Goal: Task Accomplishment & Management: Use online tool/utility

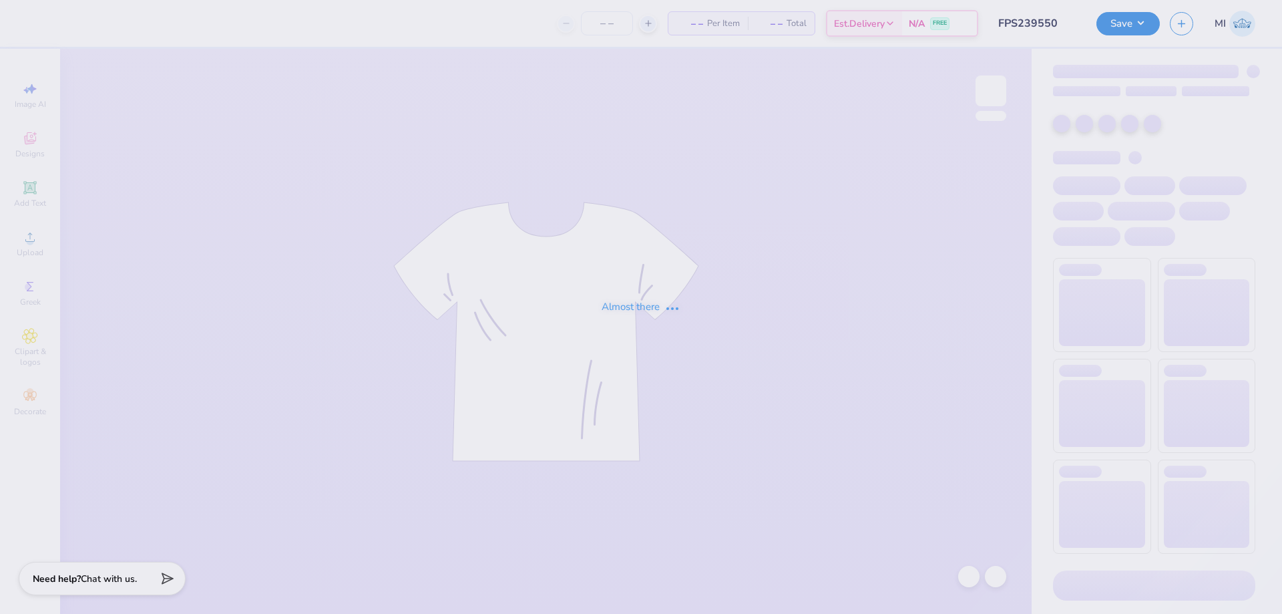
type input "FPS239550"
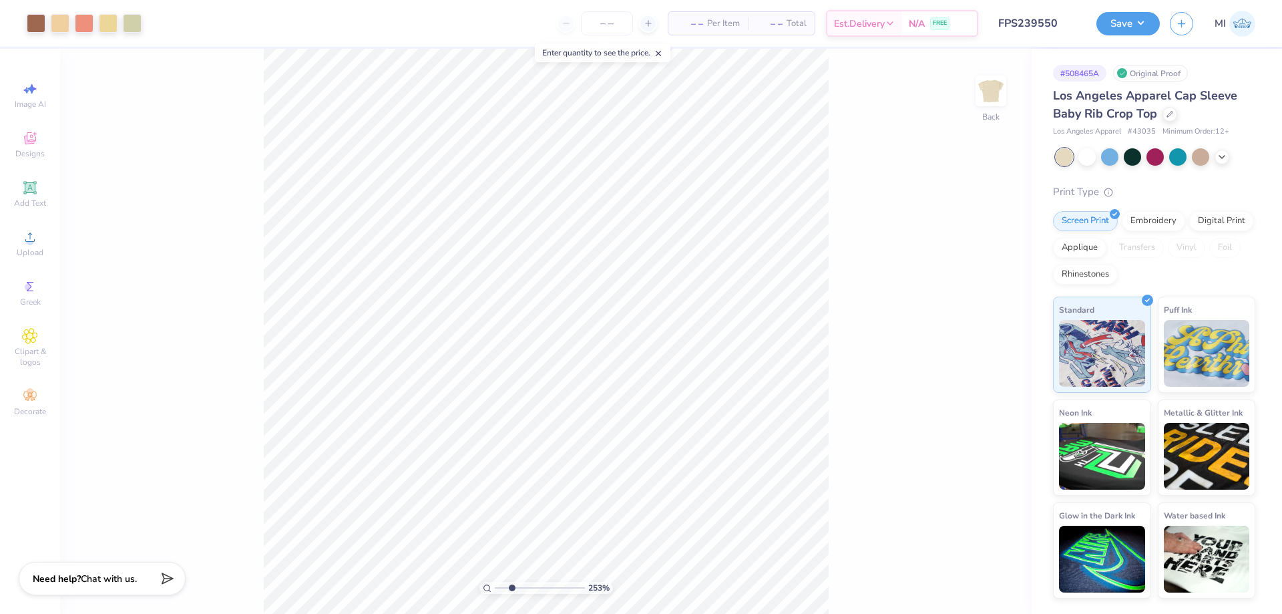
click at [511, 587] on input "range" at bounding box center [540, 588] width 90 height 12
click at [23, 242] on icon at bounding box center [30, 237] width 16 height 16
drag, startPoint x: 515, startPoint y: 594, endPoint x: 468, endPoint y: 593, distance: 47.4
type input "1"
click at [495, 593] on input "range" at bounding box center [540, 588] width 90 height 12
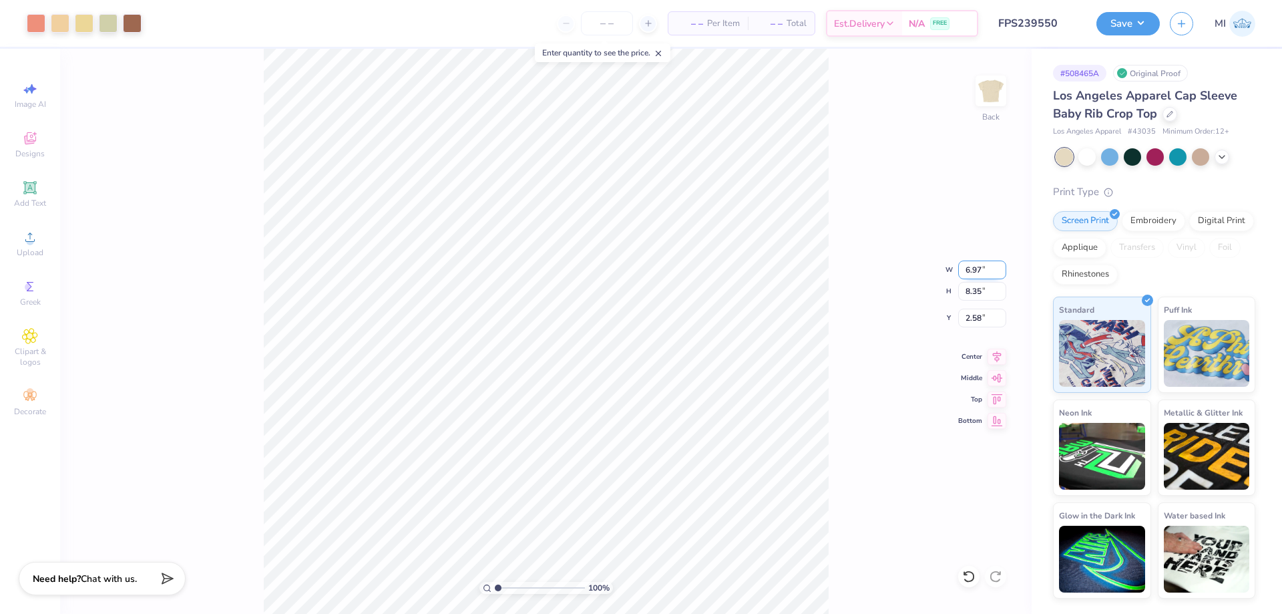
click at [979, 266] on input "6.97" at bounding box center [982, 269] width 48 height 19
click at [980, 266] on input "6.97" at bounding box center [982, 269] width 48 height 19
type input "2.00"
type input "2.39"
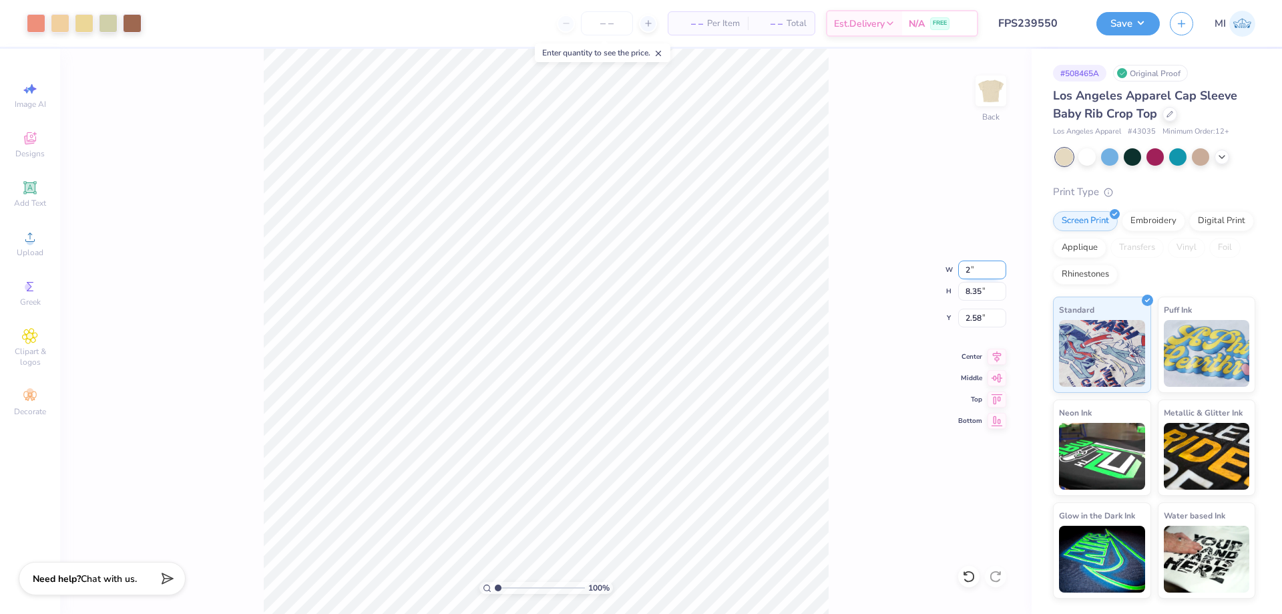
type input "5.55"
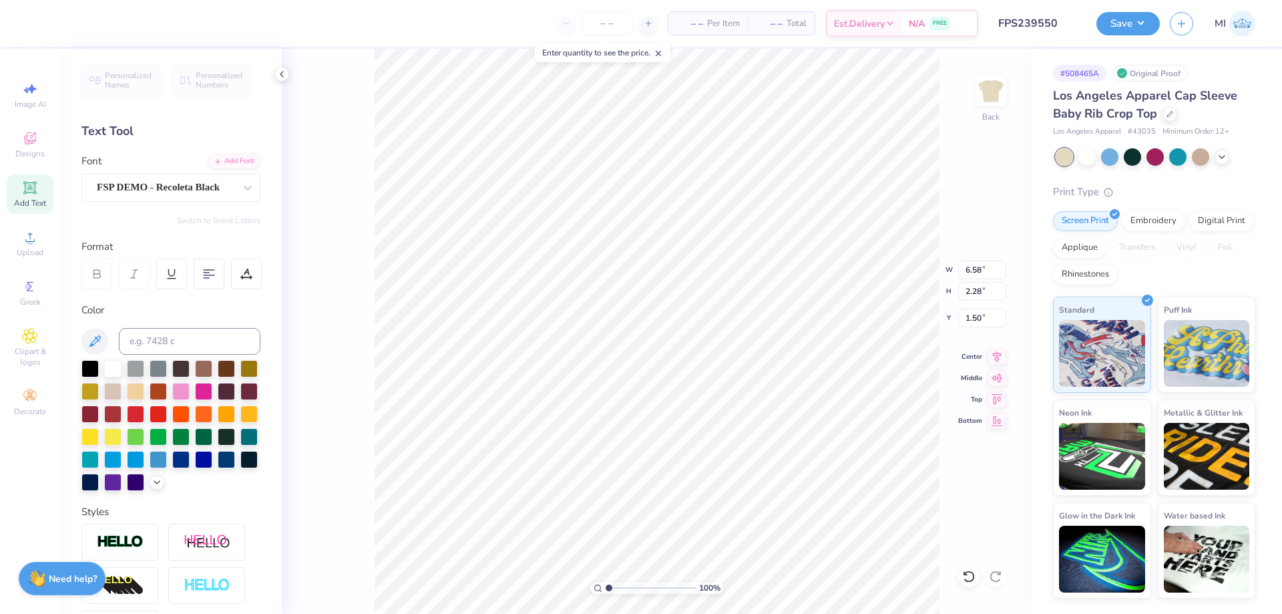
scroll to position [0, 5]
type textarea "ALPHA CHI"
click at [607, 588] on input "range" at bounding box center [651, 588] width 90 height 12
click at [619, 588] on input "range" at bounding box center [651, 588] width 90 height 12
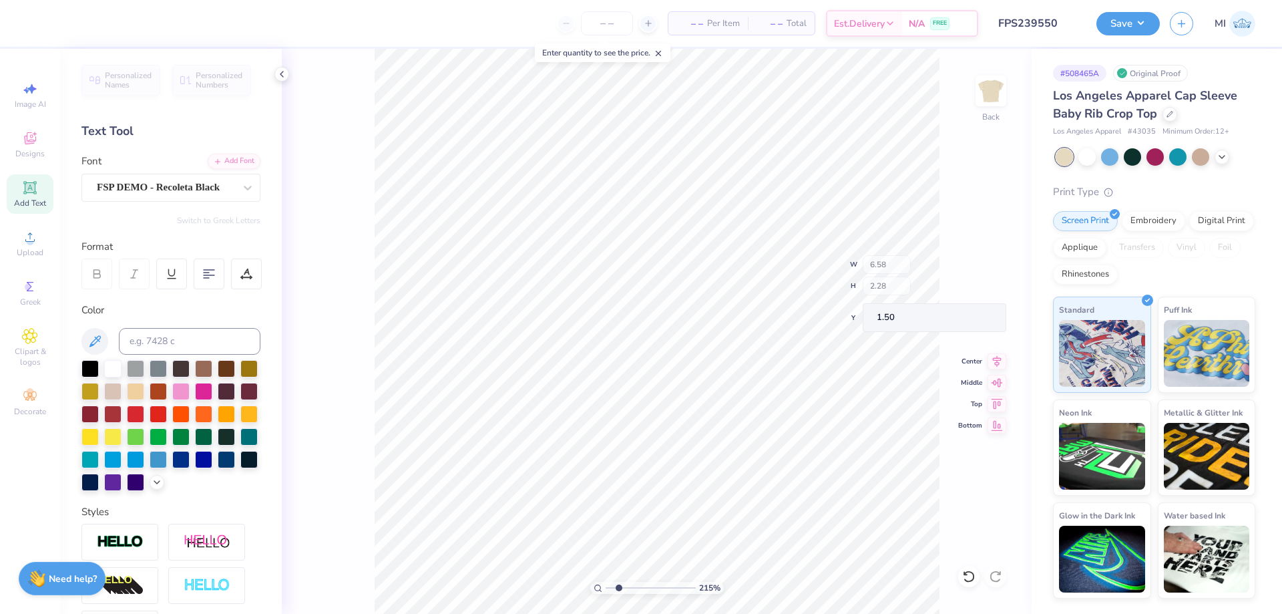
click at [641, 585] on input "range" at bounding box center [651, 588] width 90 height 12
drag, startPoint x: 640, startPoint y: 588, endPoint x: 624, endPoint y: 590, distance: 16.1
type input "1.71"
click at [615, 587] on input "range" at bounding box center [651, 588] width 90 height 12
type input "3.88"
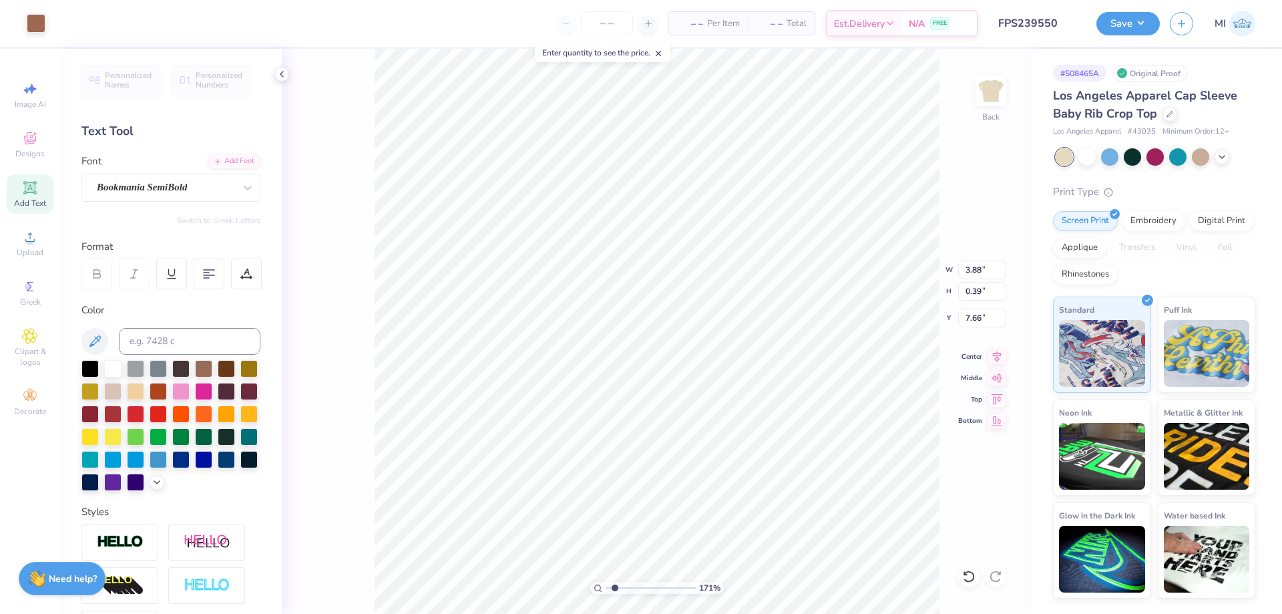
type input "0.39"
type input "7.66"
click at [684, 495] on li "Ungroup" at bounding box center [686, 493] width 105 height 26
type input "1.71"
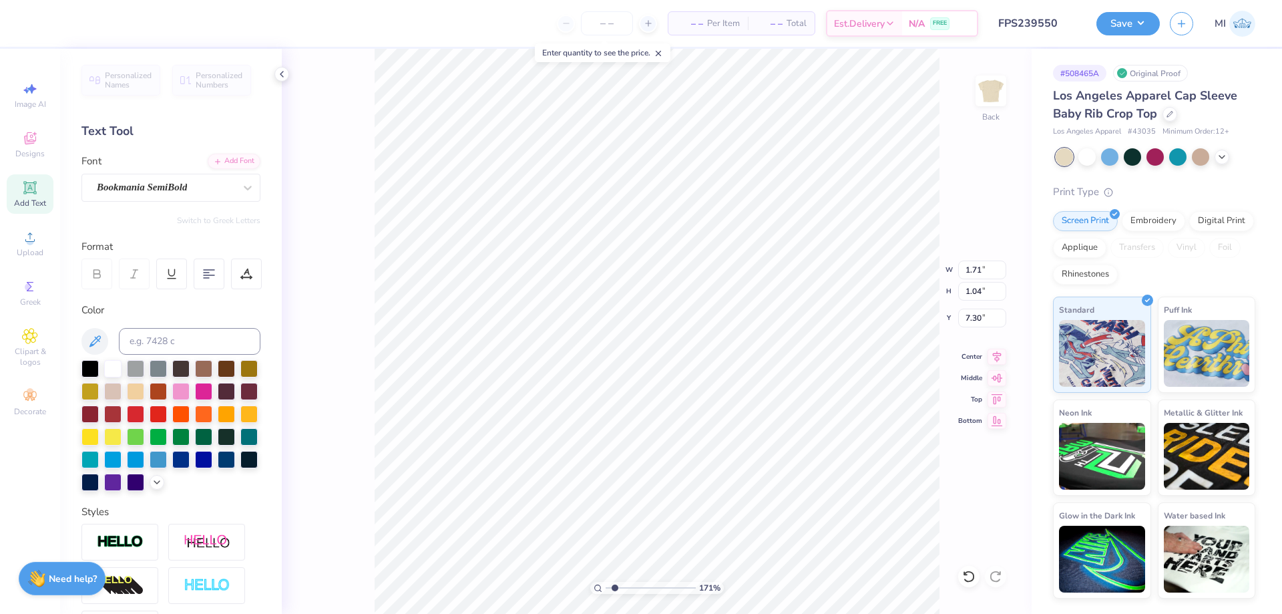
type input "1.04"
type input "7.30"
click at [684, 470] on li "Group" at bounding box center [684, 467] width 105 height 26
click at [984, 293] on input "2.39" at bounding box center [982, 291] width 48 height 19
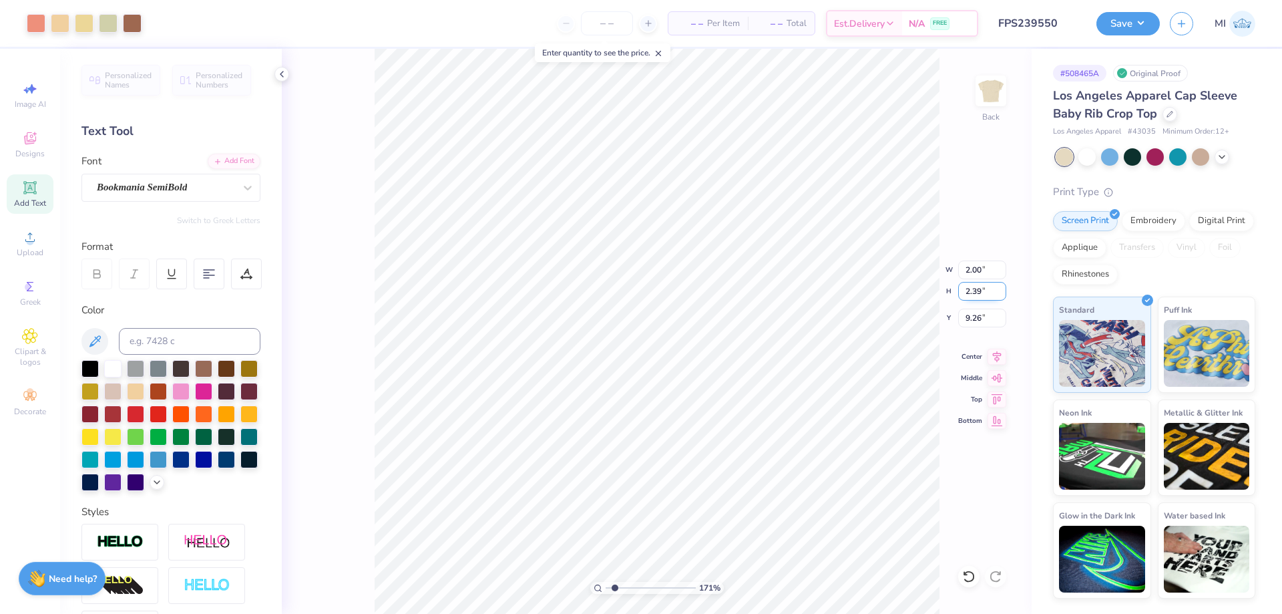
click at [984, 293] on input "2.39" at bounding box center [982, 291] width 48 height 19
type input "6.61"
type input "5.52"
click at [983, 320] on input "6.39" at bounding box center [982, 317] width 48 height 19
drag, startPoint x: 983, startPoint y: 320, endPoint x: 945, endPoint y: 316, distance: 37.6
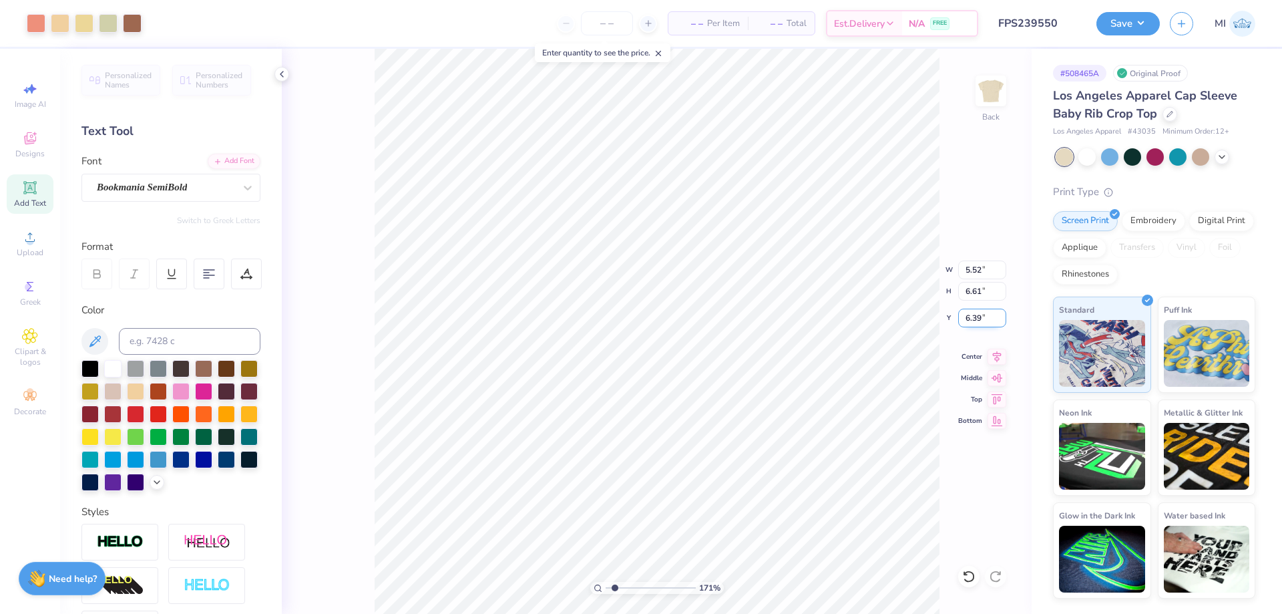
click at [958, 316] on input "6.39" at bounding box center [982, 317] width 48 height 19
type input "1.89"
click at [727, 592] on li "Send to Back" at bounding box center [712, 597] width 105 height 26
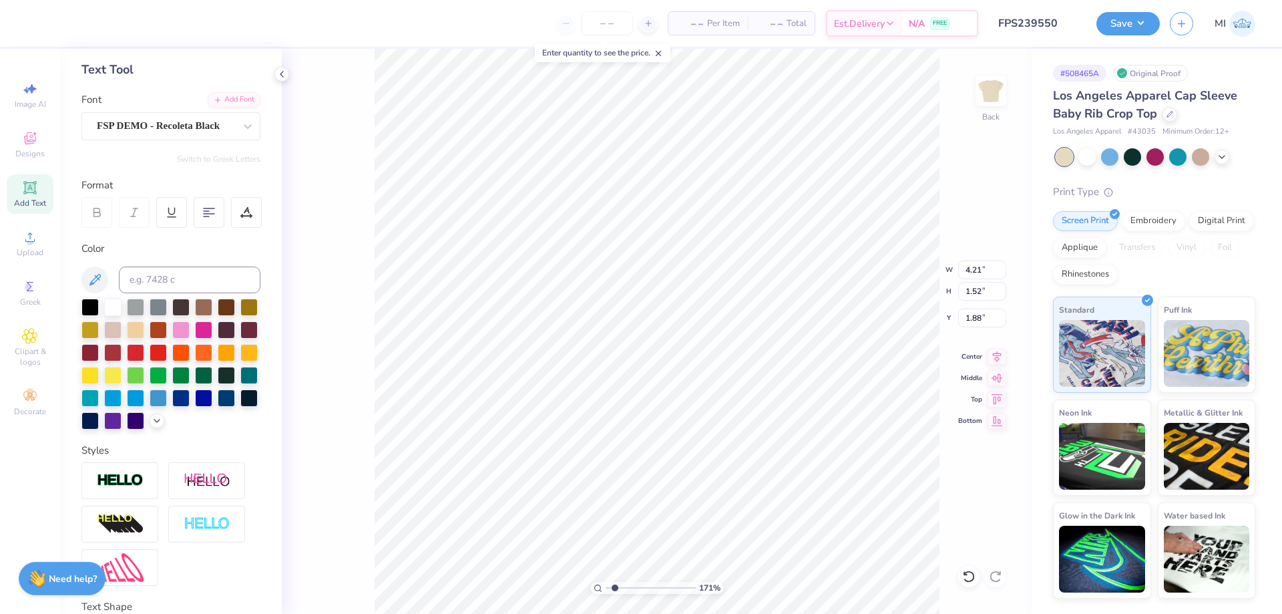
scroll to position [165, 0]
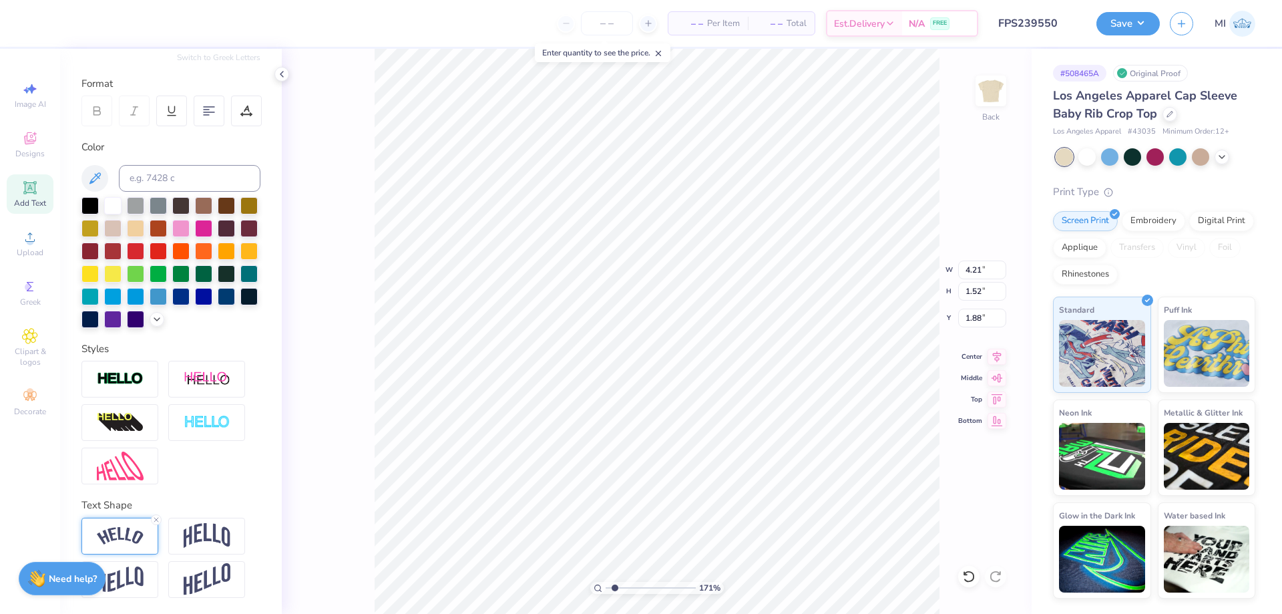
click at [119, 525] on div at bounding box center [119, 535] width 77 height 37
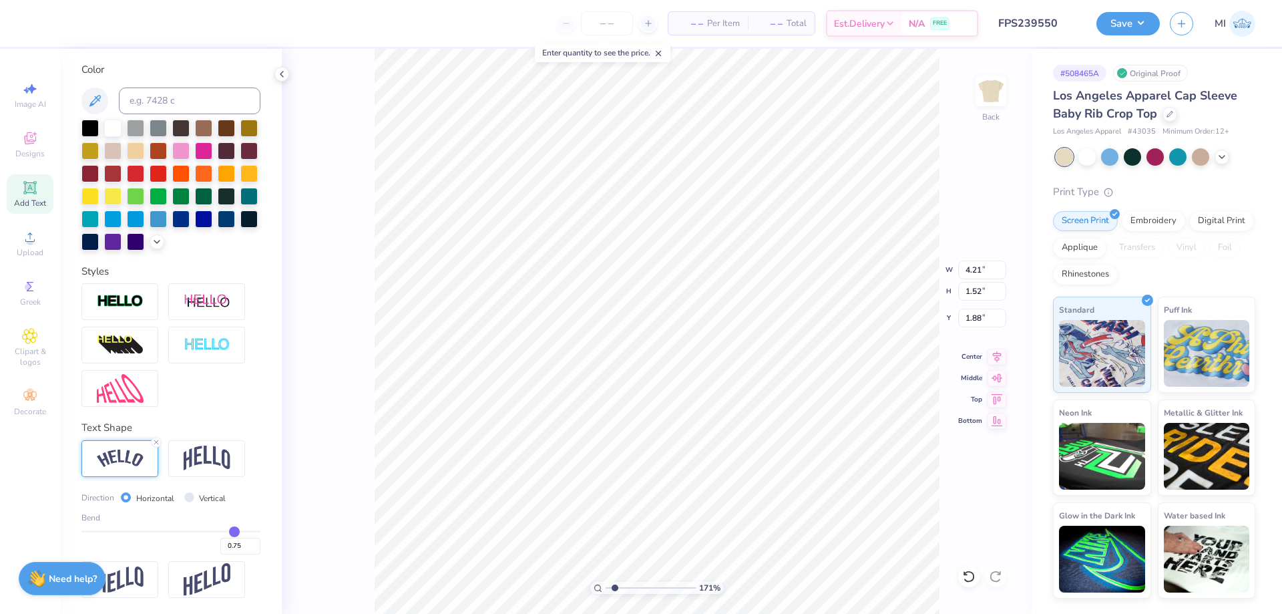
scroll to position [242, 0]
click at [242, 543] on input "0.75" at bounding box center [240, 546] width 40 height 17
type input "0.70"
type input "0.7"
type input "4.17"
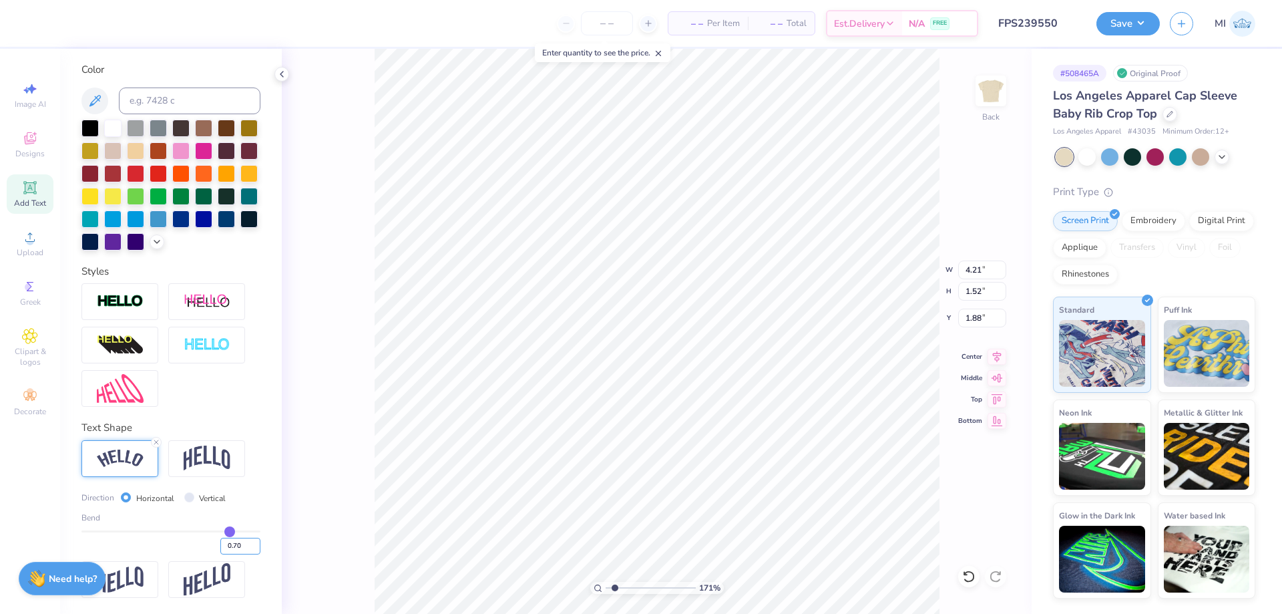
type input "1.39"
type input "1.95"
drag, startPoint x: 953, startPoint y: 264, endPoint x: 925, endPoint y: 264, distance: 28.7
click at [958, 264] on input "4.17" at bounding box center [982, 269] width 48 height 19
type input "7.02"
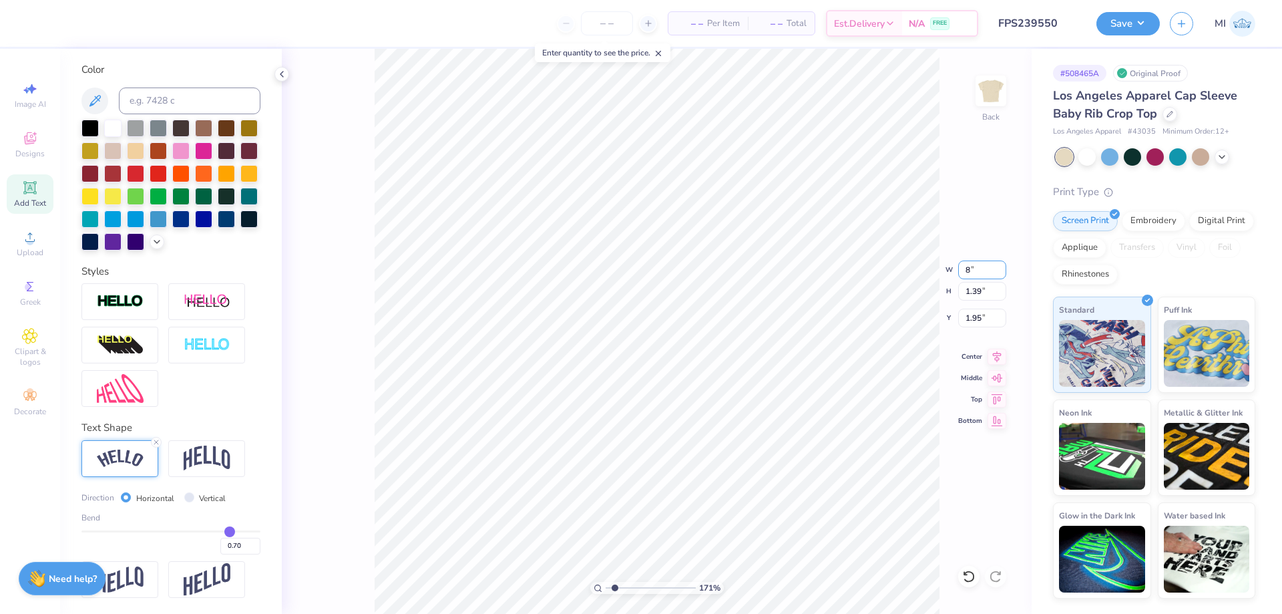
type input "2.35"
type input "1.47"
drag, startPoint x: 988, startPoint y: 270, endPoint x: 947, endPoint y: 269, distance: 40.7
click at [958, 270] on input "7.02" at bounding box center [982, 269] width 48 height 19
type input "7.00"
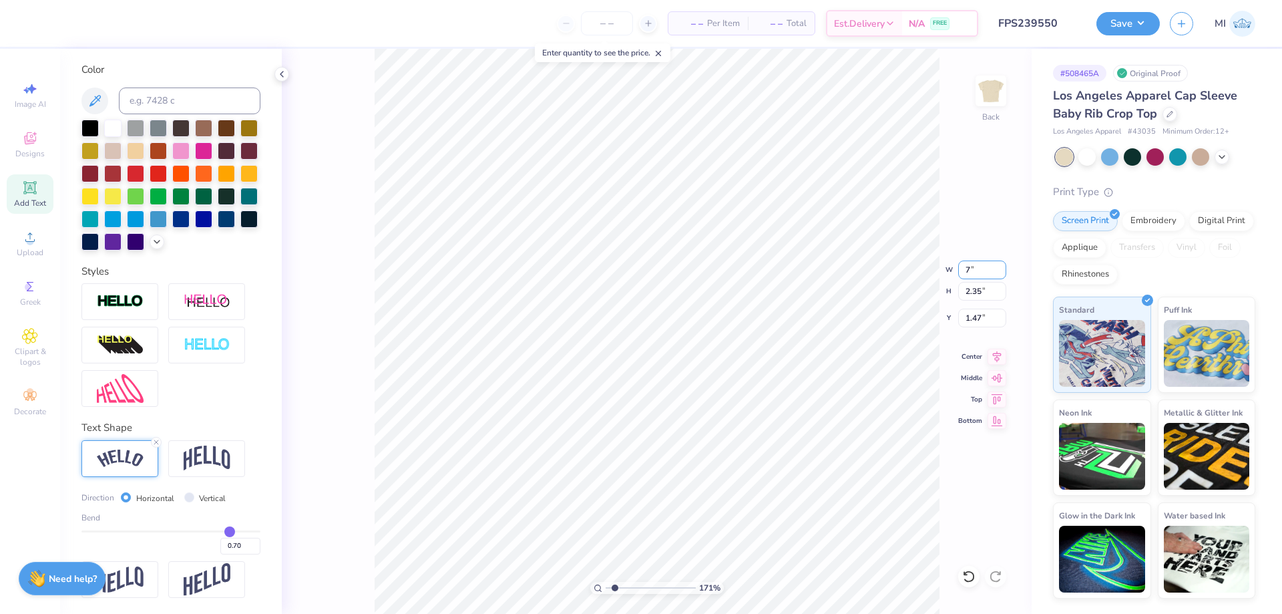
type input "2.34"
drag, startPoint x: 985, startPoint y: 313, endPoint x: 927, endPoint y: 314, distance: 57.4
click at [958, 314] on input "1.47" at bounding box center [982, 317] width 48 height 19
type input "1.50"
click at [799, 592] on li "Send to Back" at bounding box center [809, 597] width 105 height 26
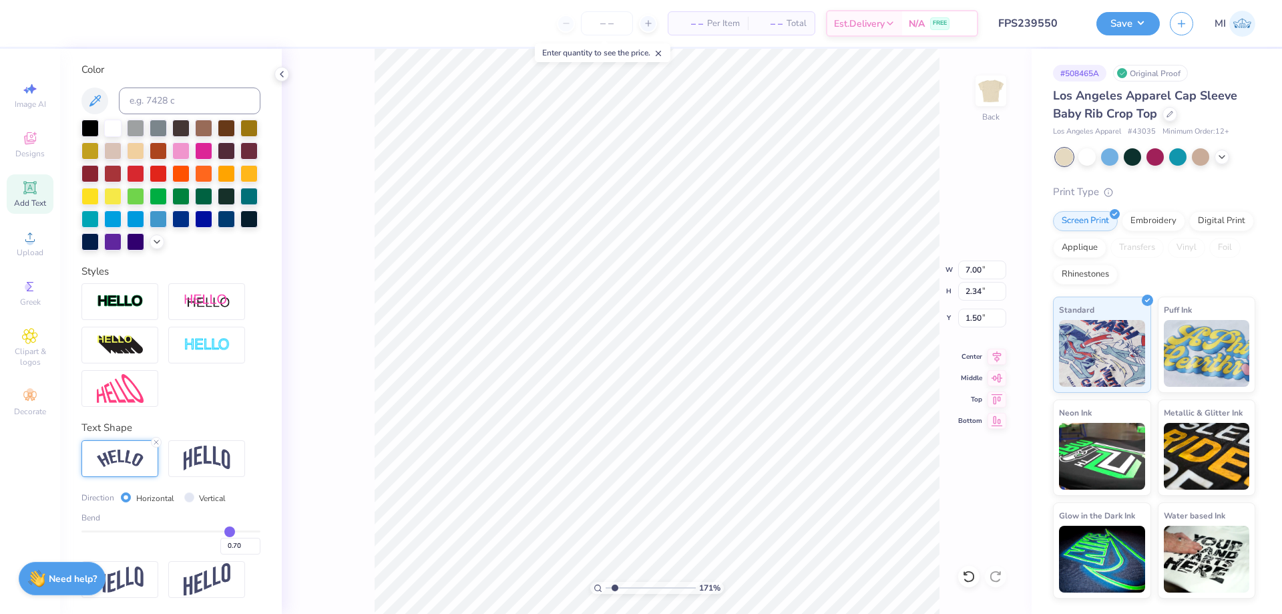
type input "5.52"
type input "6.61"
type input "1.94"
type input "1"
click at [606, 588] on input "range" at bounding box center [651, 588] width 90 height 12
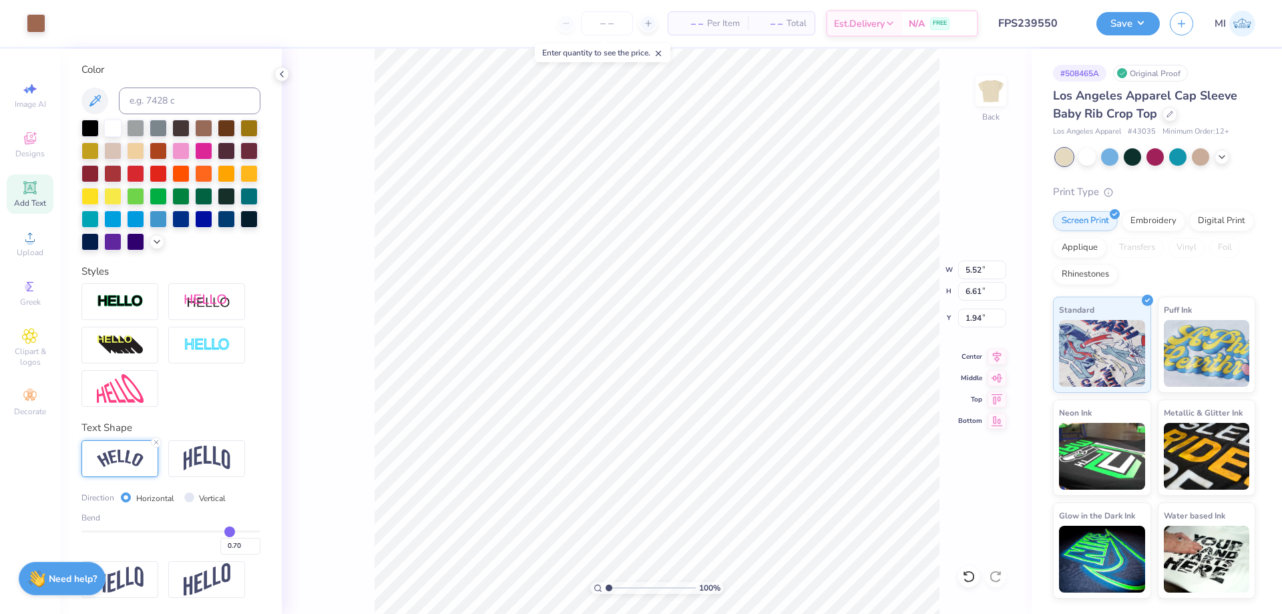
type input "3.88"
type input "0.39"
type input "7.66"
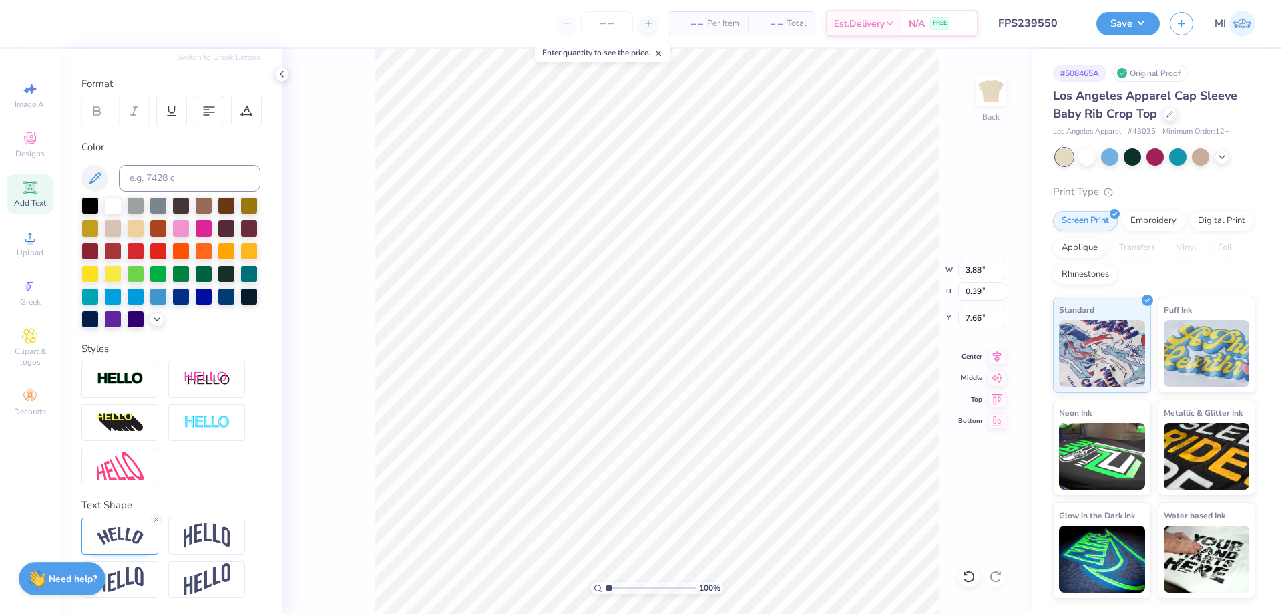
drag, startPoint x: 622, startPoint y: 587, endPoint x: 947, endPoint y: 0, distance: 671.0
type input "3.27"
click at [629, 587] on input "range" at bounding box center [651, 588] width 90 height 12
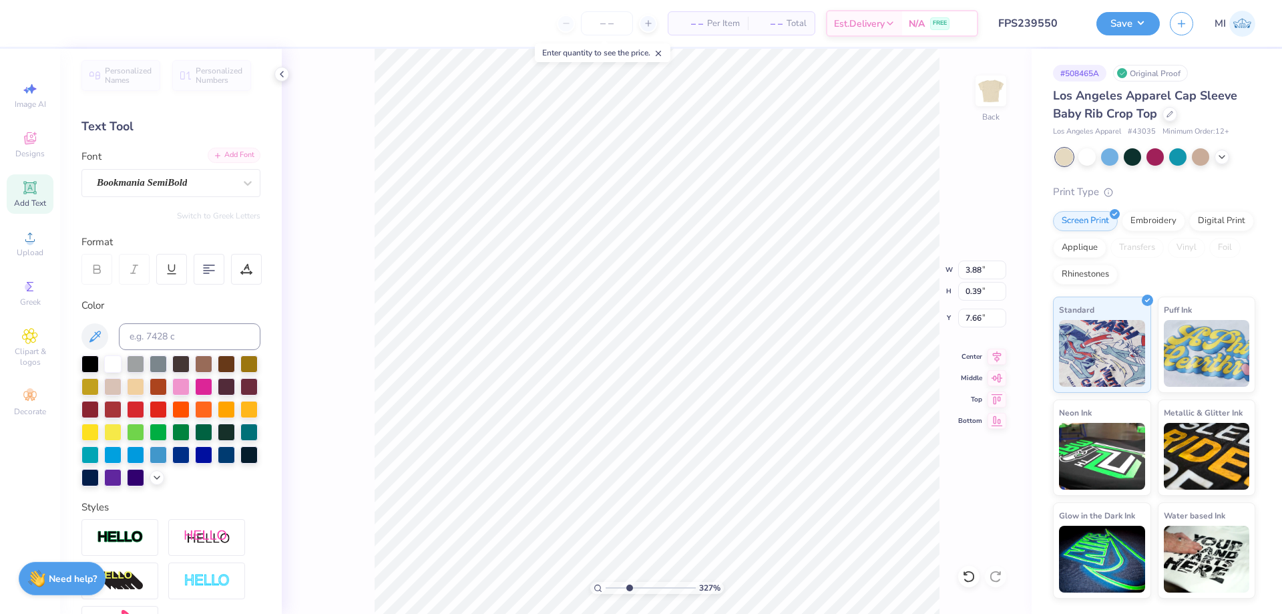
click at [232, 160] on div "Add Font" at bounding box center [234, 155] width 53 height 15
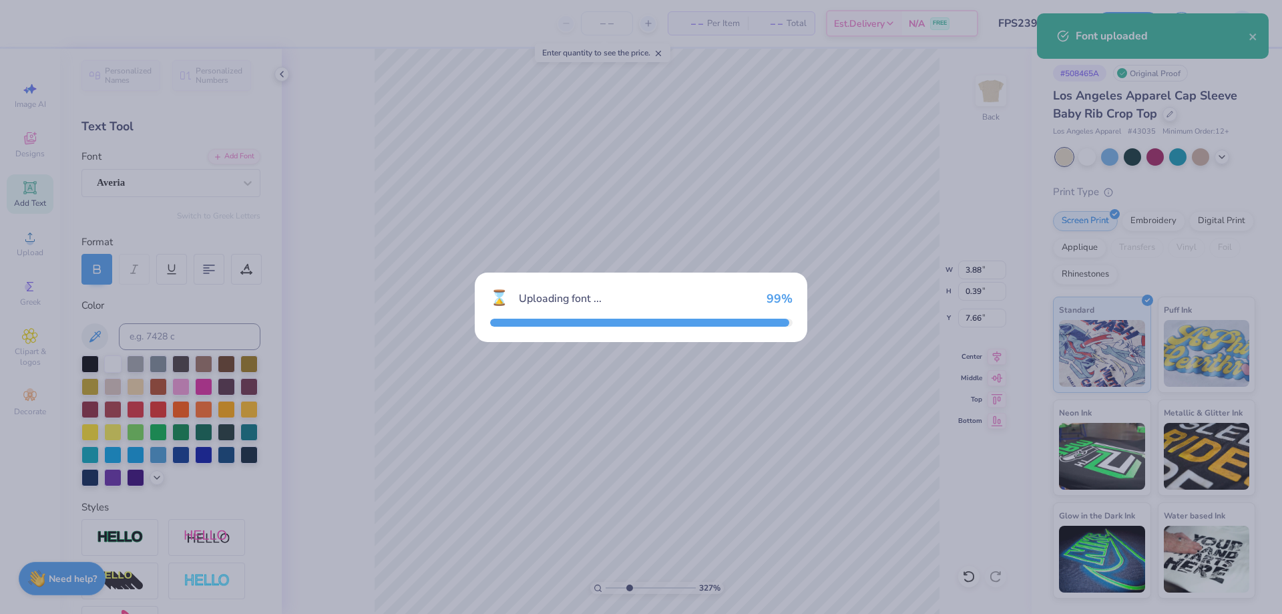
type input "3.75"
type input "0.37"
type input "7.67"
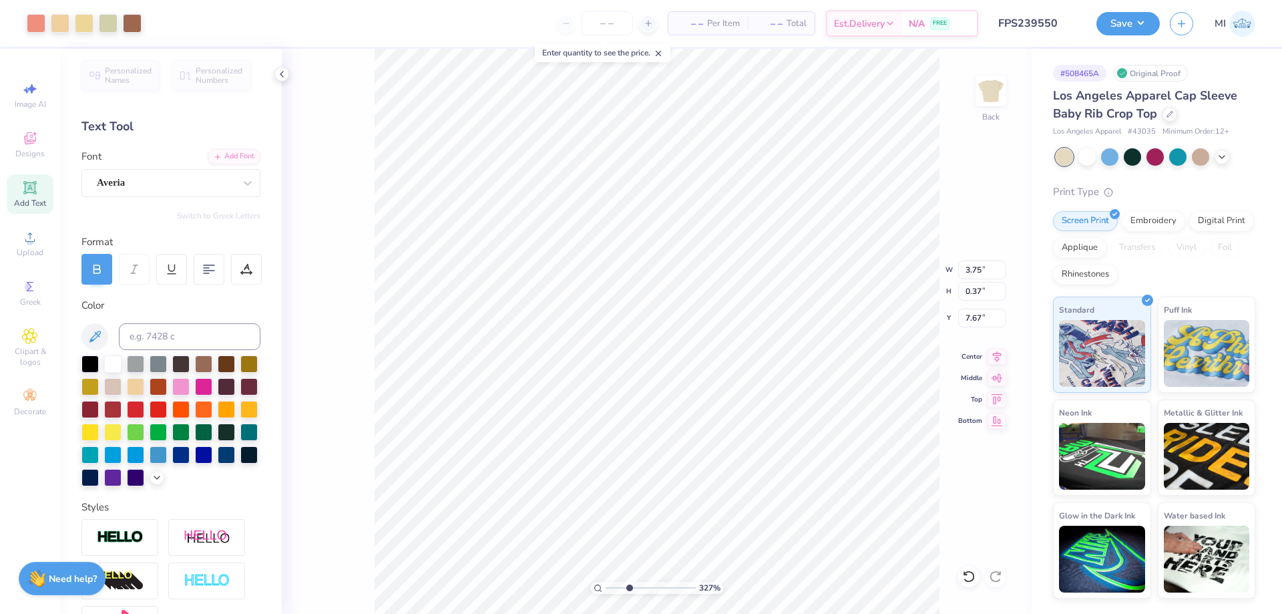
type input "5.52"
type input "6.61"
type input "1.94"
click at [606, 586] on input "range" at bounding box center [651, 588] width 90 height 12
drag, startPoint x: 610, startPoint y: 588, endPoint x: 619, endPoint y: 588, distance: 9.3
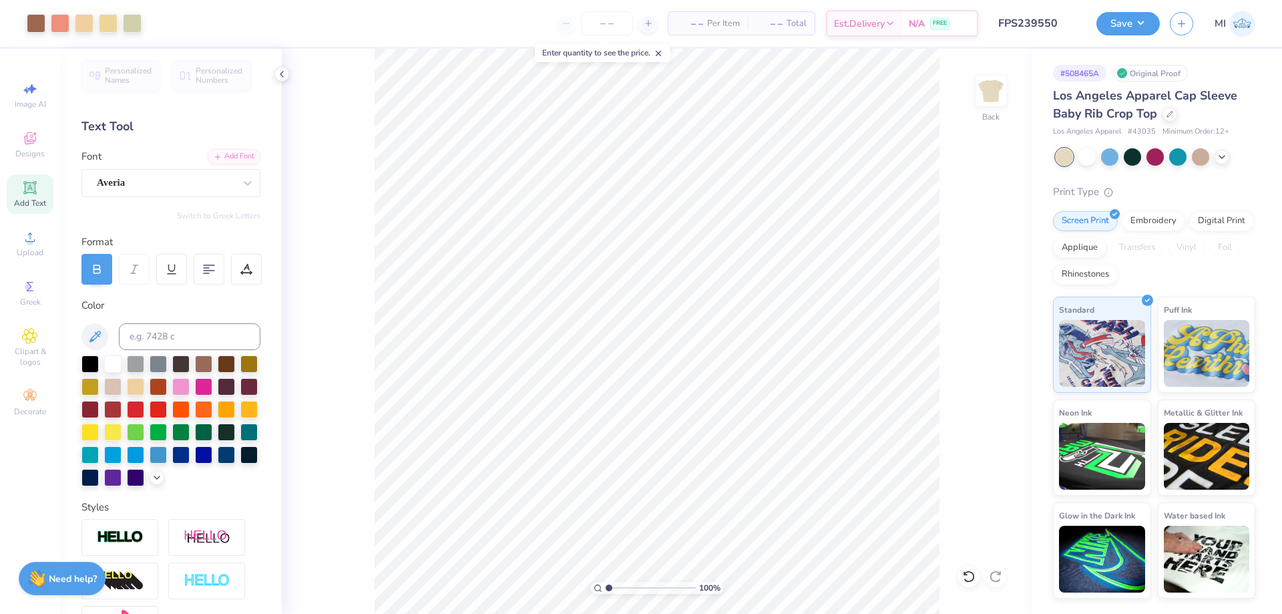
click at [616, 588] on input "range" at bounding box center [651, 588] width 90 height 12
type input "2.01"
click at [618, 588] on input "range" at bounding box center [651, 588] width 90 height 12
type input "7.82"
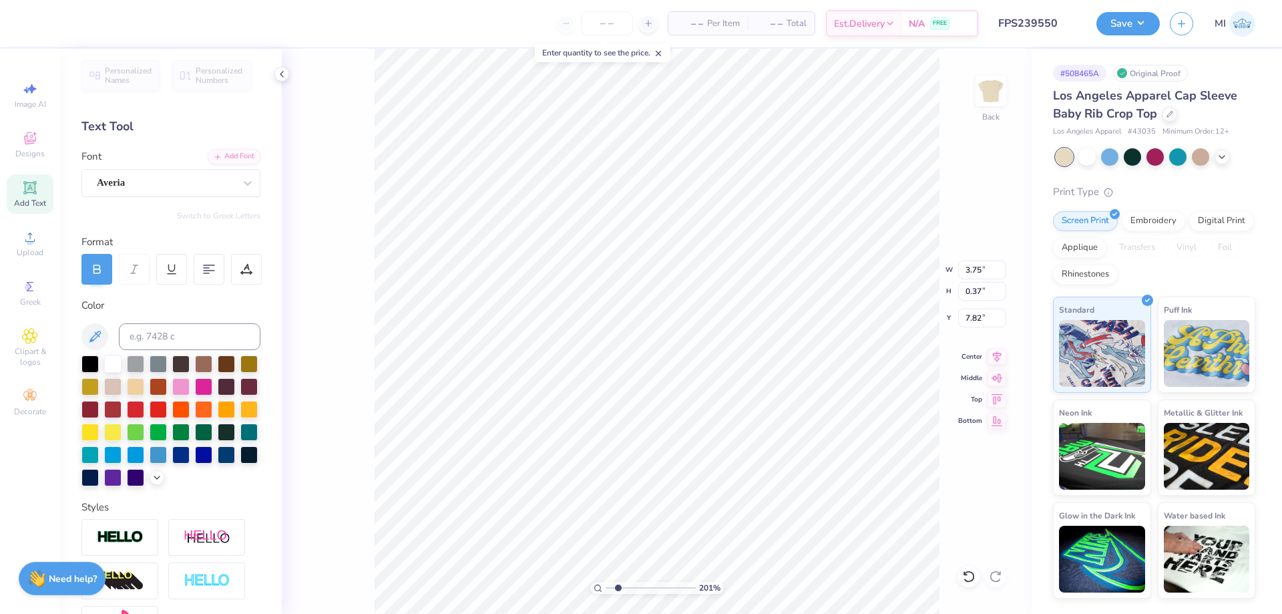
type textarea "PARENT'S WEEKEND 2025"
type input "2.75"
click at [624, 588] on input "range" at bounding box center [651, 588] width 90 height 12
type input "4.02"
type input "0.36"
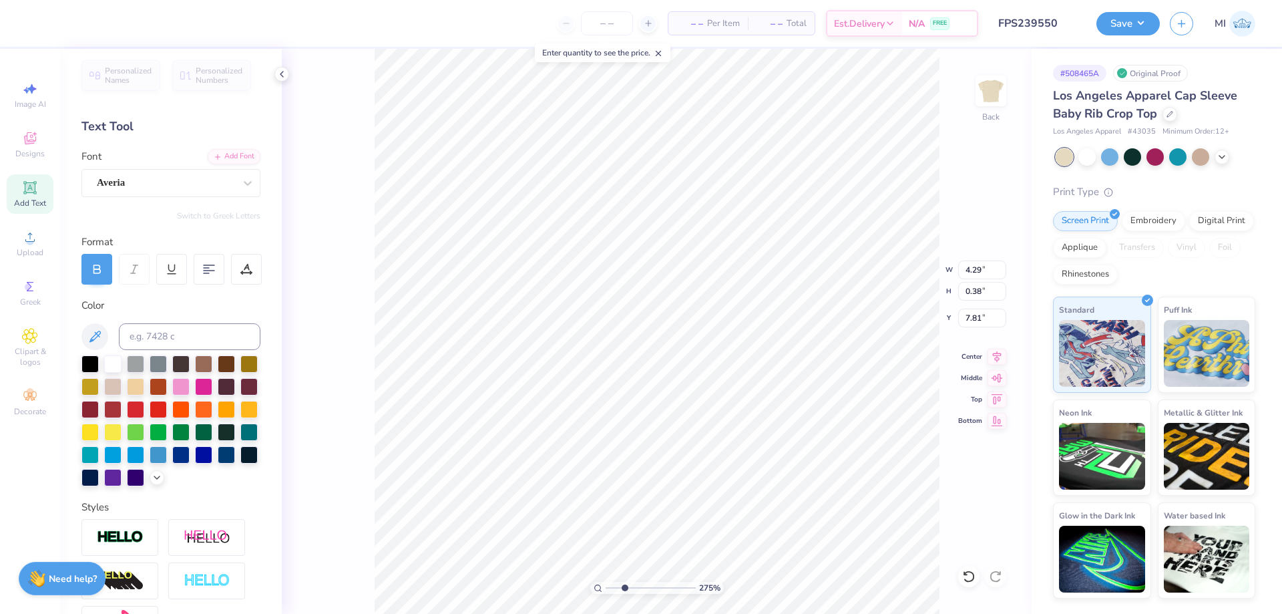
type input "7.83"
type input "3.99"
click at [636, 587] on input "range" at bounding box center [651, 588] width 90 height 12
click at [648, 586] on input "range" at bounding box center [651, 588] width 90 height 12
click at [655, 586] on input "range" at bounding box center [651, 588] width 90 height 12
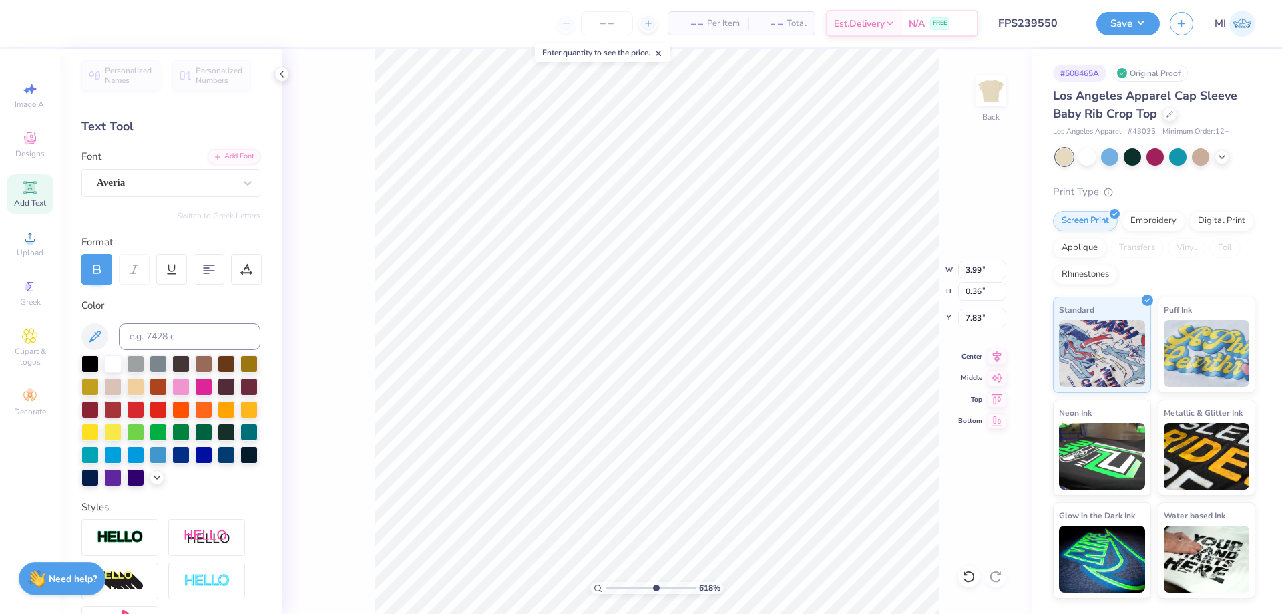
type input "1"
click at [606, 582] on input "range" at bounding box center [651, 588] width 90 height 12
click at [606, 589] on input "range" at bounding box center [651, 588] width 90 height 12
click at [1127, 14] on button "Save" at bounding box center [1127, 21] width 63 height 23
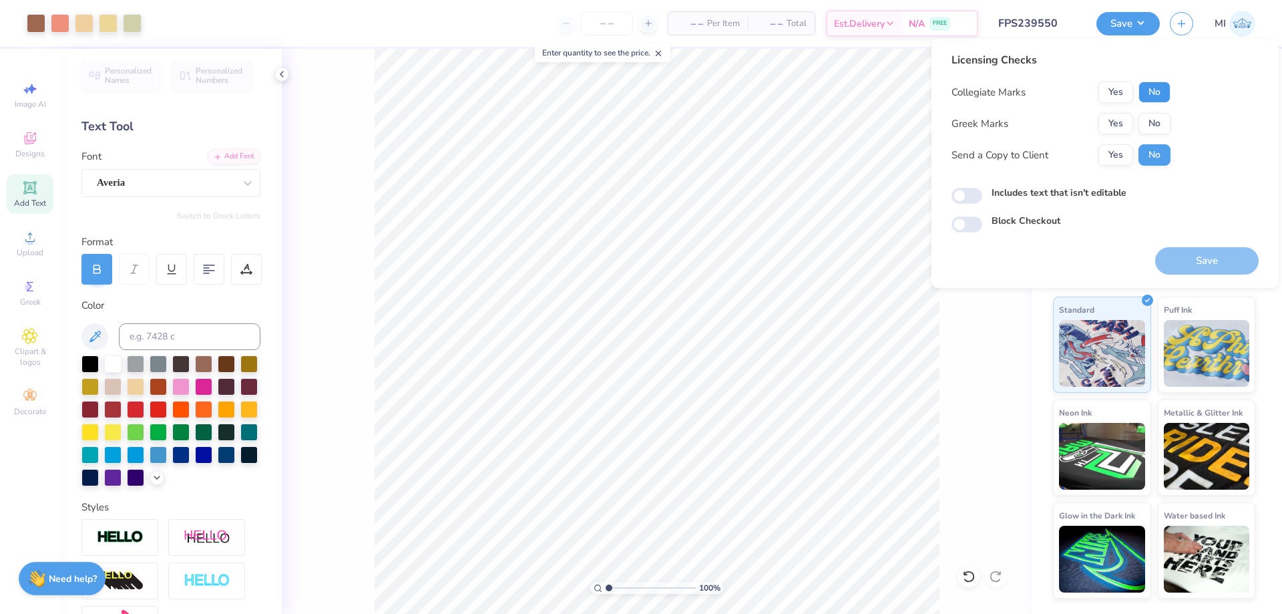
click at [1149, 83] on button "No" at bounding box center [1154, 91] width 32 height 21
click at [1118, 118] on button "Yes" at bounding box center [1115, 123] width 35 height 21
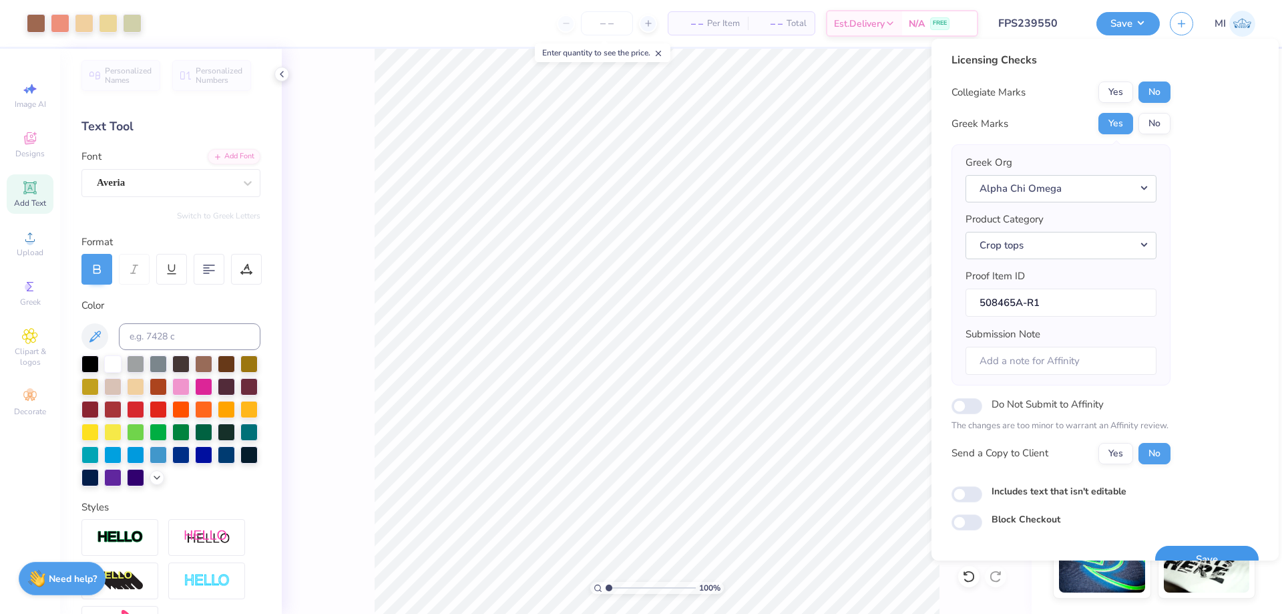
click at [1215, 549] on button "Save" at bounding box center [1206, 559] width 103 height 27
